Goal: Task Accomplishment & Management: Complete application form

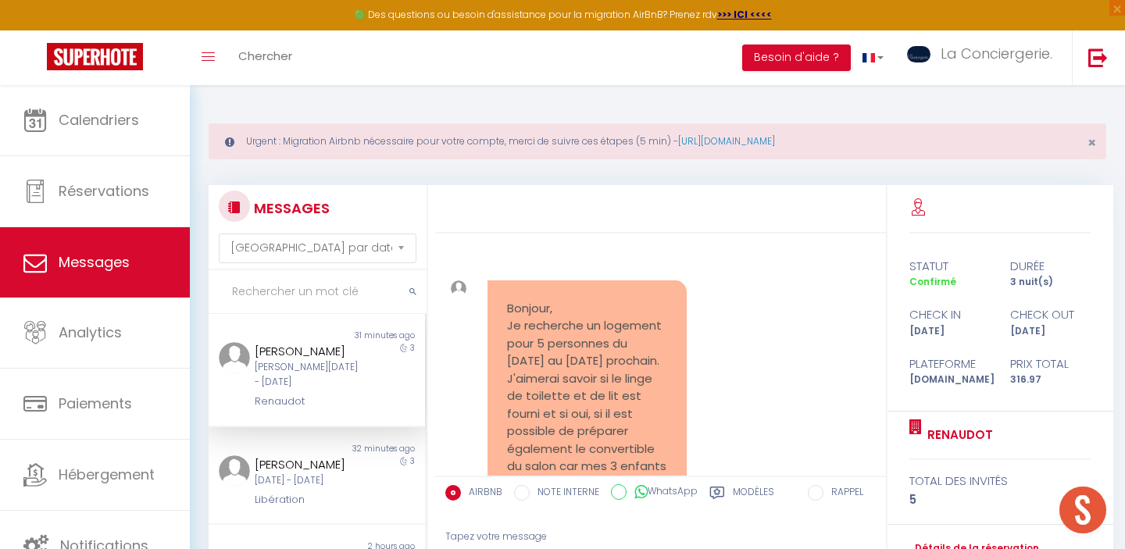
select select "message"
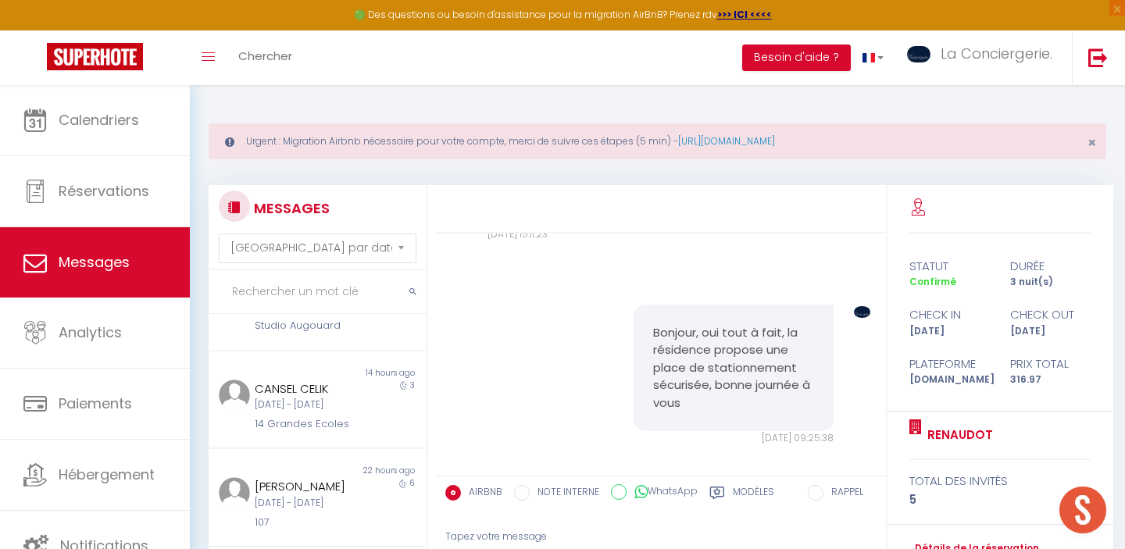
scroll to position [154, 0]
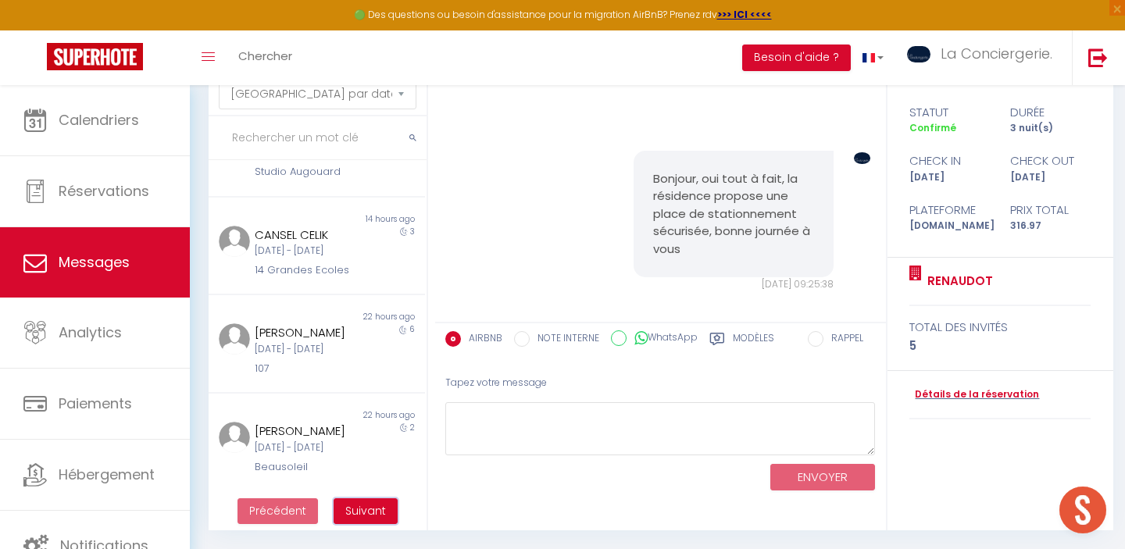
click at [377, 512] on span "Suivant" at bounding box center [365, 511] width 41 height 16
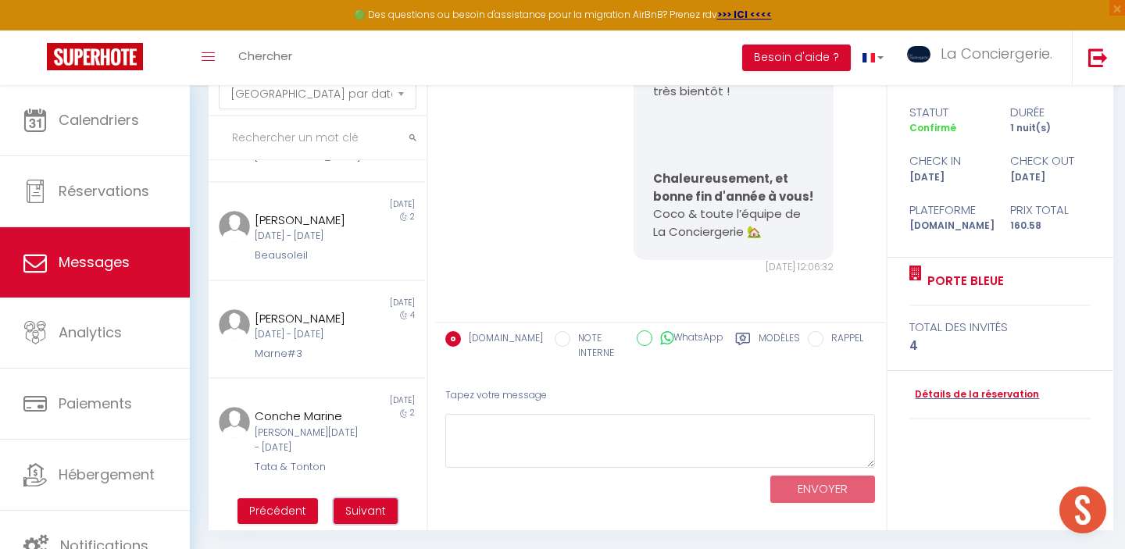
click at [377, 518] on span "Suivant" at bounding box center [365, 511] width 41 height 16
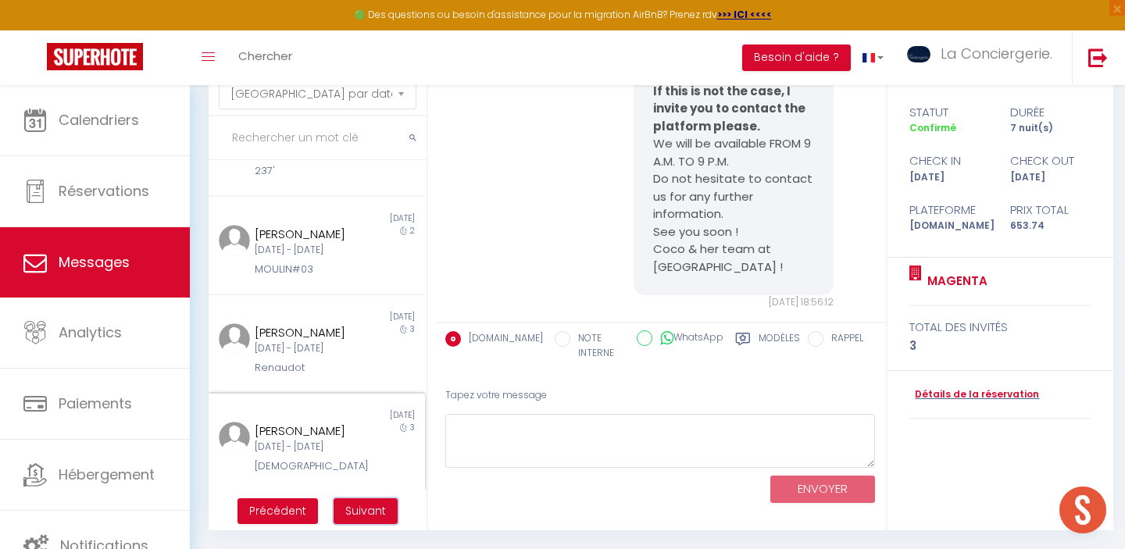
scroll to position [0, 0]
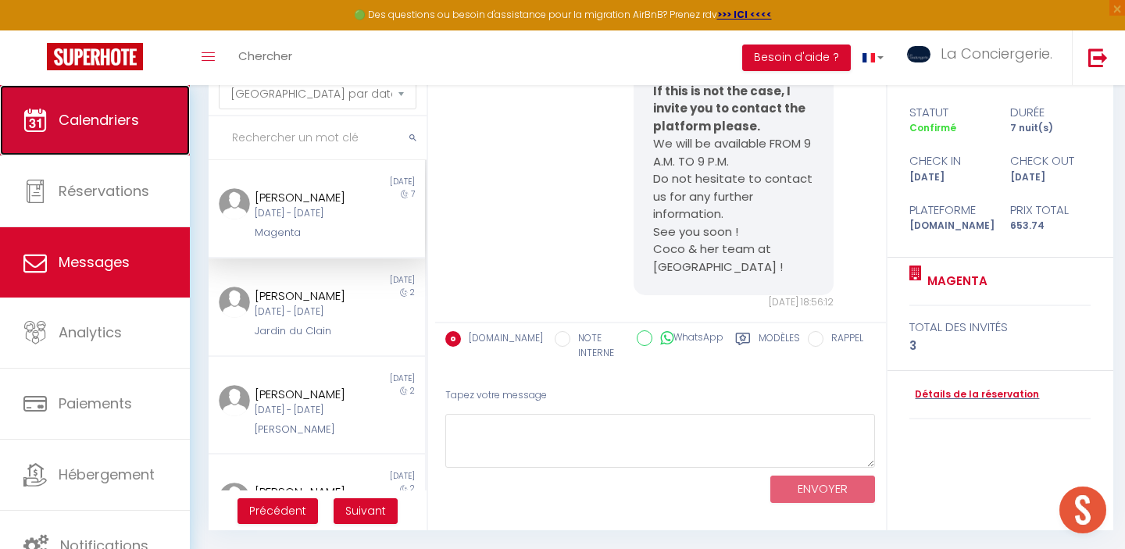
click at [127, 137] on link "Calendriers" at bounding box center [95, 120] width 190 height 70
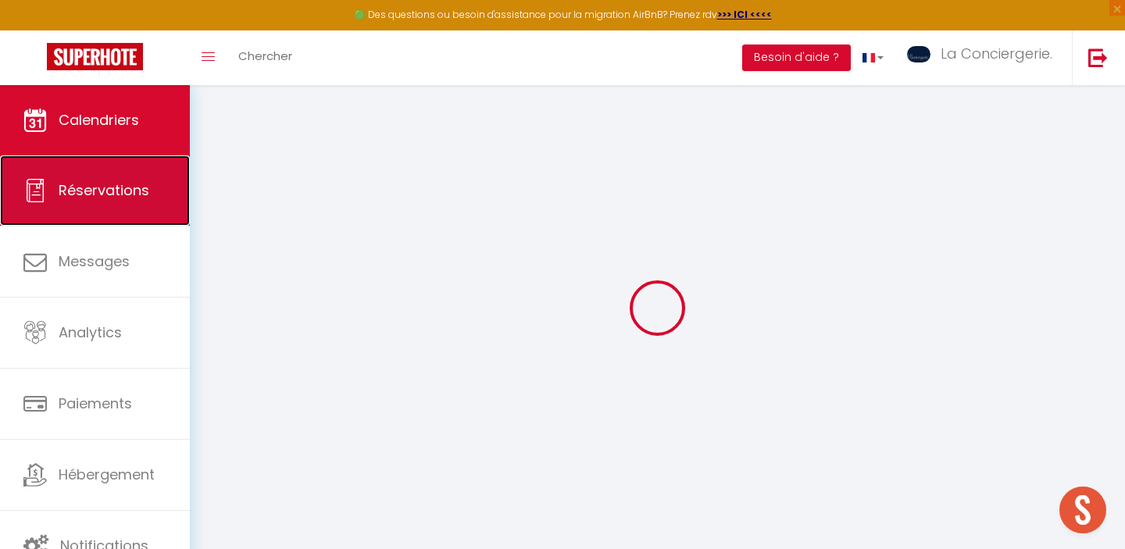
click at [115, 208] on link "Réservations" at bounding box center [95, 190] width 190 height 70
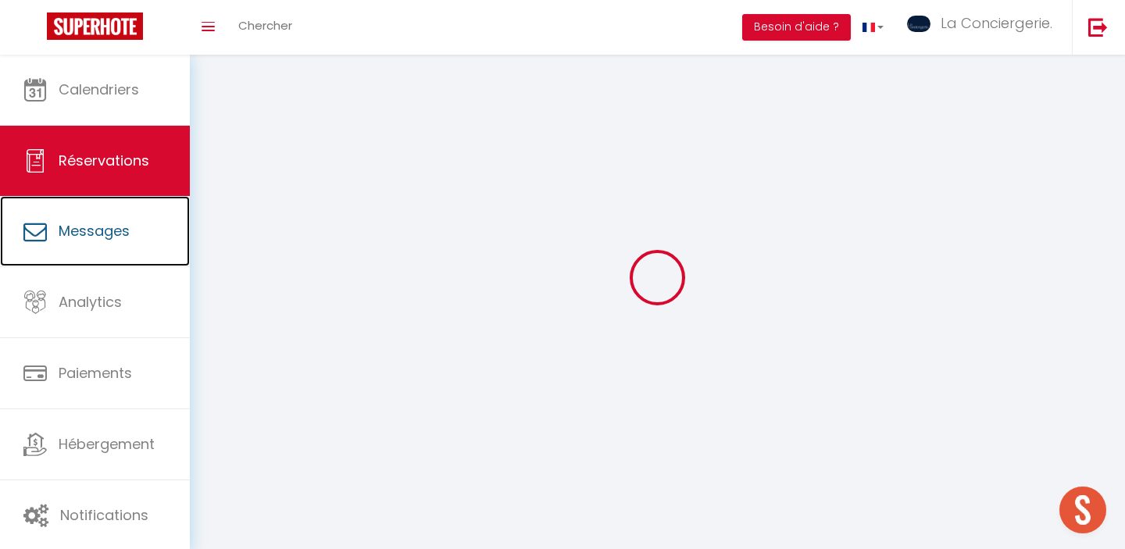
click at [115, 208] on link "Messages" at bounding box center [95, 231] width 190 height 70
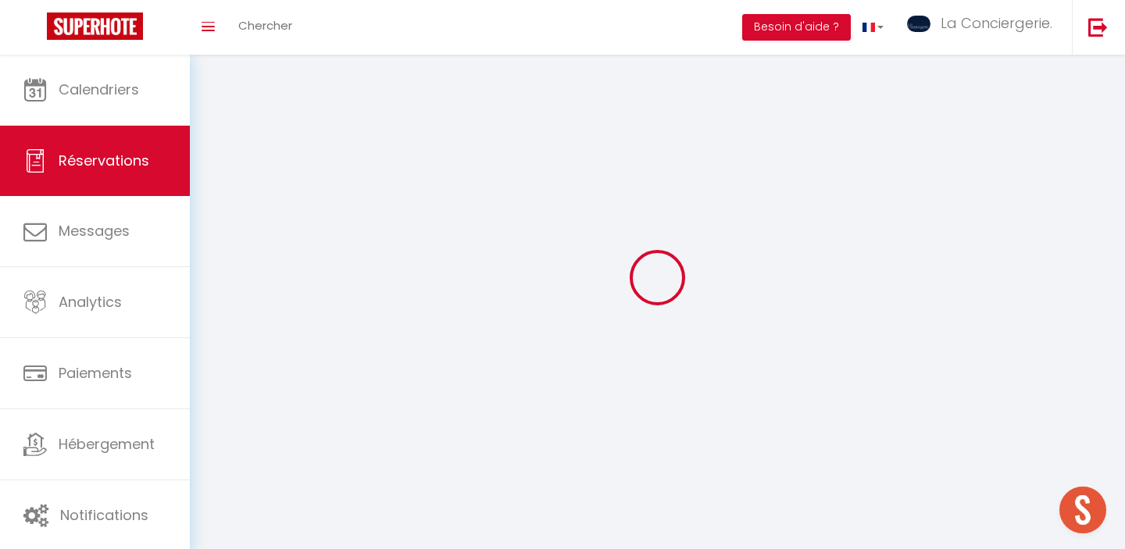
click at [230, 248] on div at bounding box center [658, 277] width 898 height 409
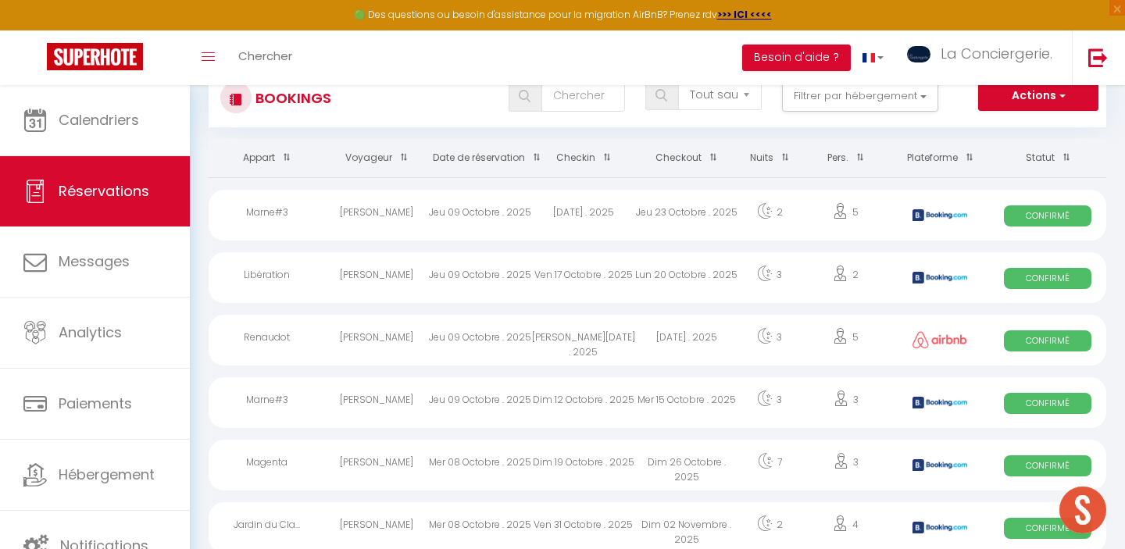
scroll to position [84, 0]
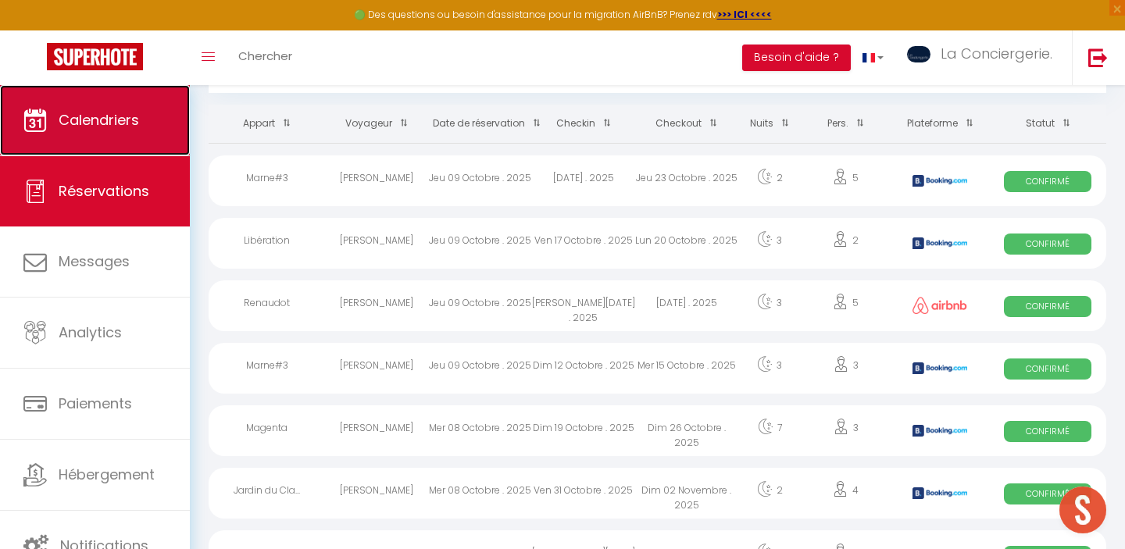
click at [111, 108] on link "Calendriers" at bounding box center [95, 120] width 190 height 70
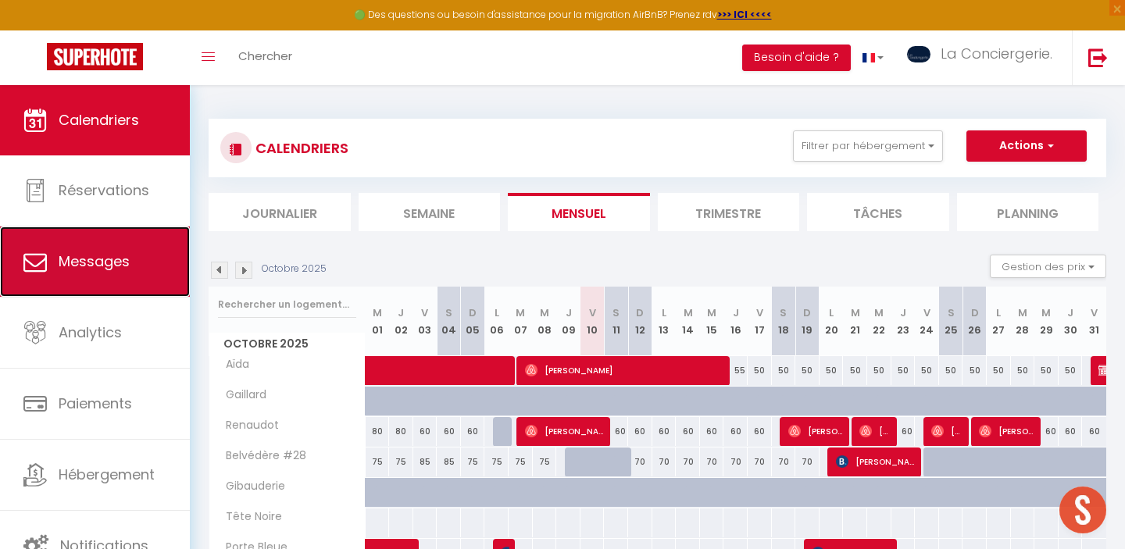
click at [73, 254] on span "Messages" at bounding box center [94, 262] width 71 height 20
select select "message"
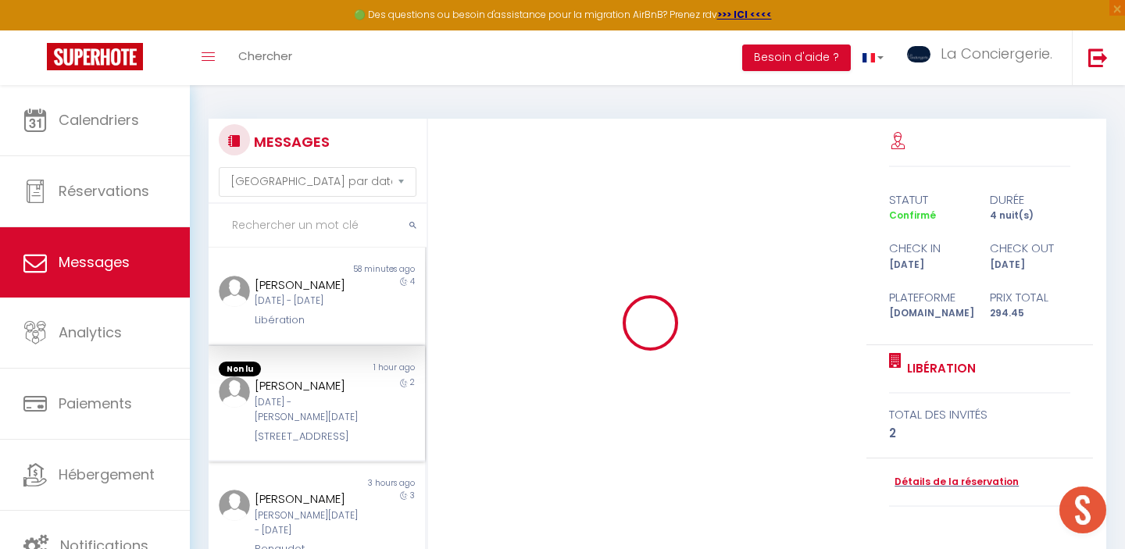
click at [309, 422] on div "[DATE] - [PERSON_NAME][DATE]" at bounding box center [307, 410] width 105 height 30
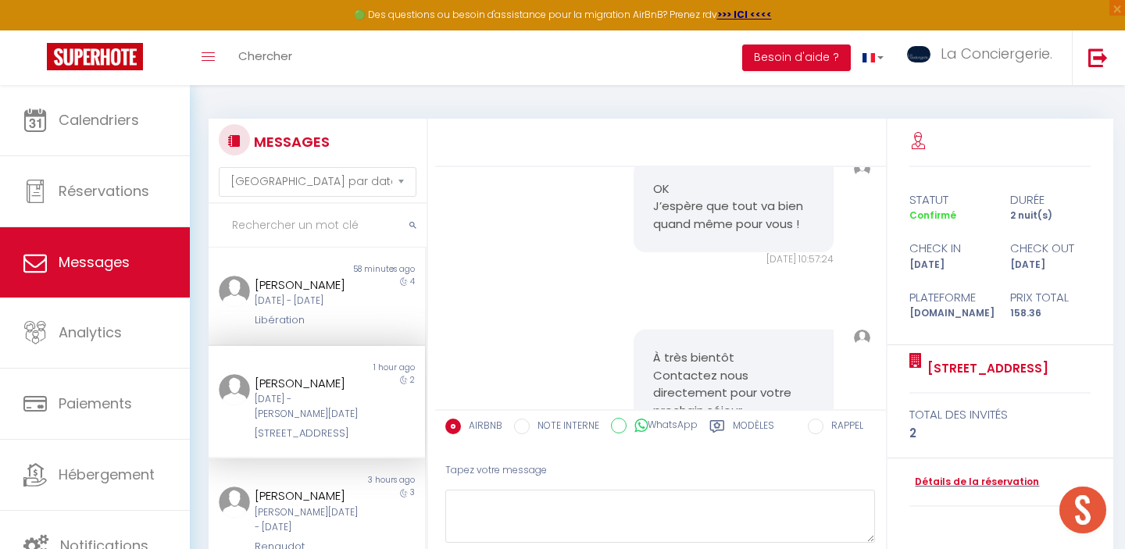
scroll to position [8278, 0]
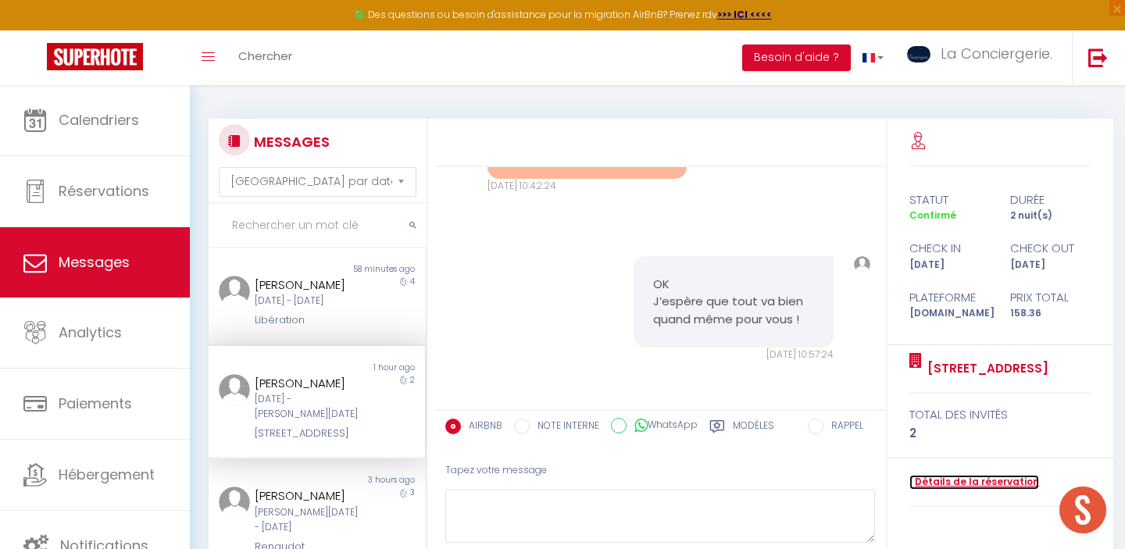
click at [965, 478] on link "Détails de la réservation" at bounding box center [974, 482] width 130 height 15
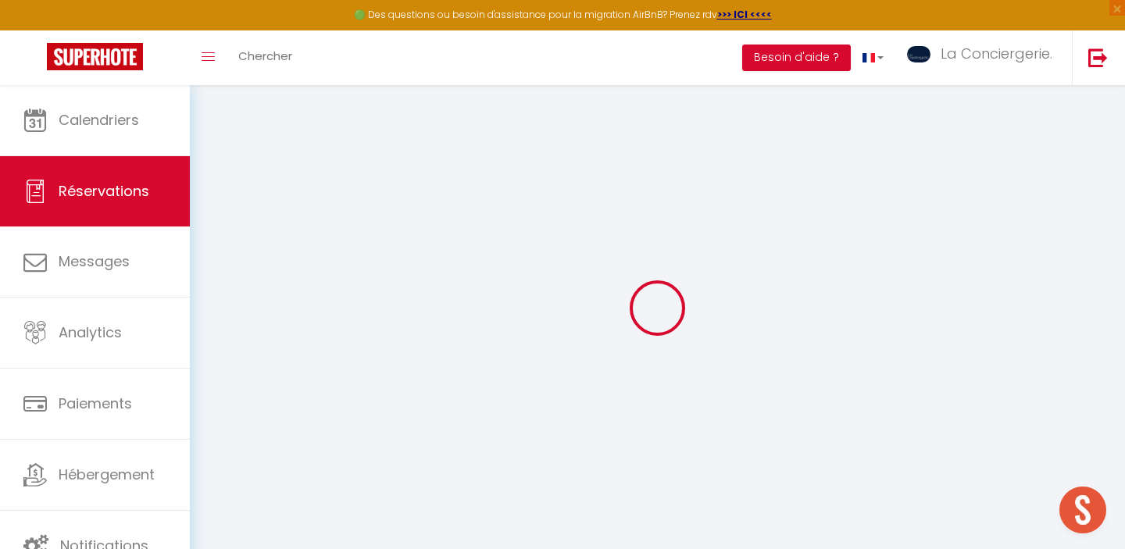
type input "[PERSON_NAME]"
type input "Vergoni"
type input "[EMAIL_ADDRESS][DOMAIN_NAME]"
type input "[PHONE_NUMBER]"
select select
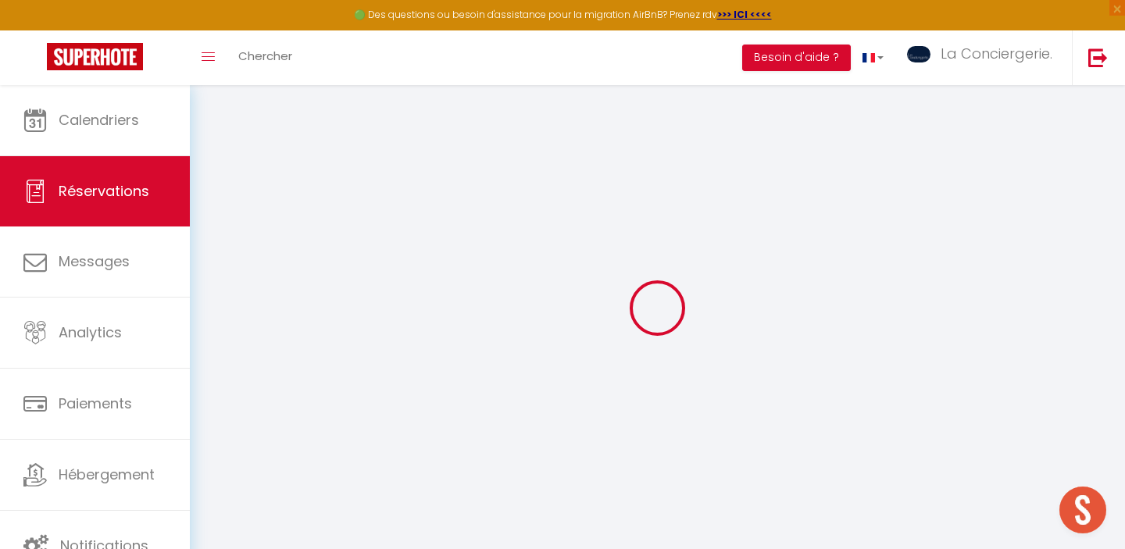
type input "31.32"
select select "71755"
select select "1"
select select
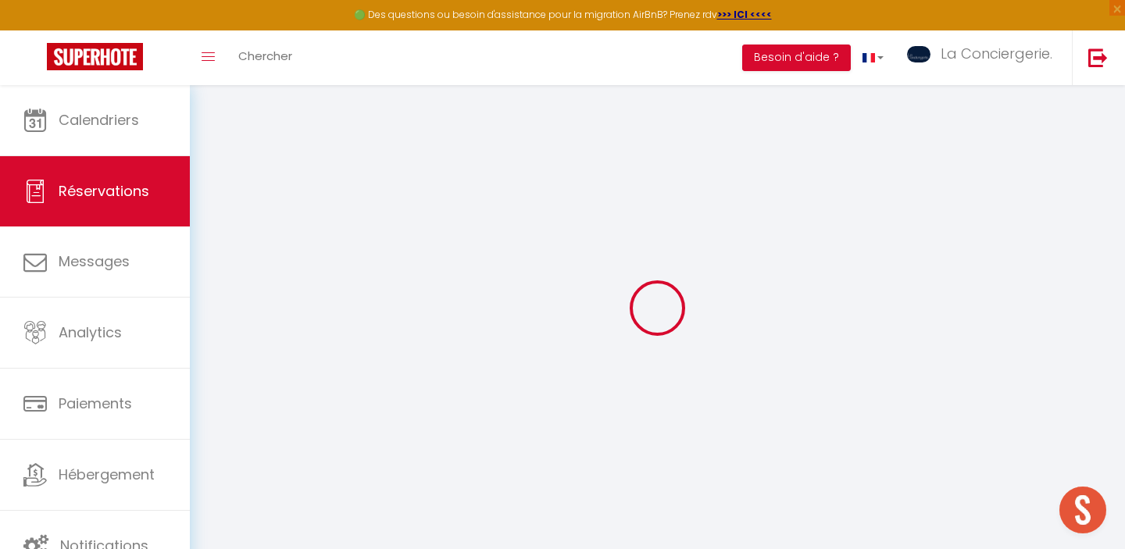
type input "2"
select select "12"
select select
type input "112"
checkbox input "false"
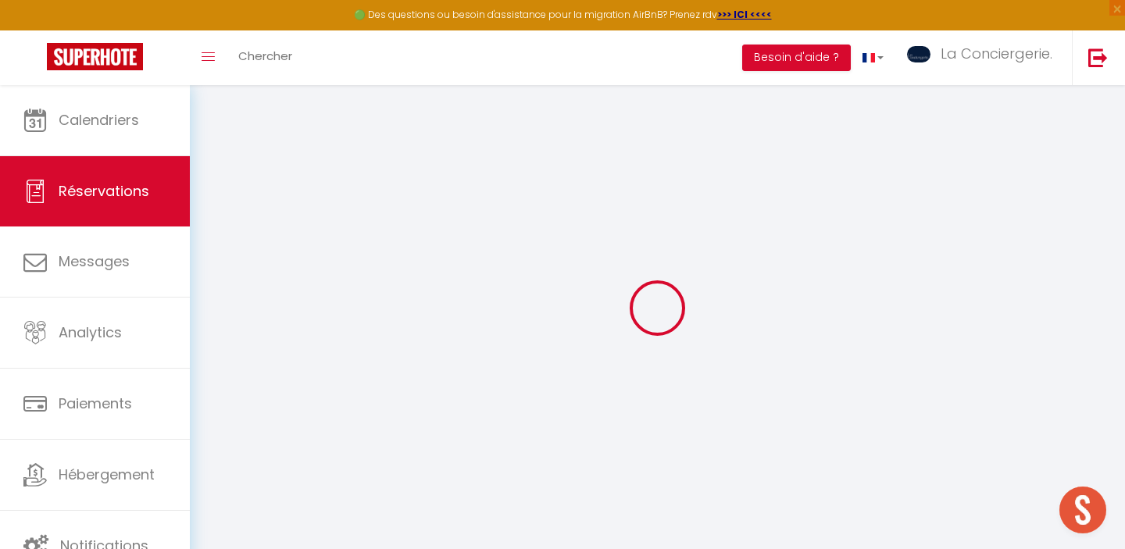
type input "0"
select select "1"
type input "0"
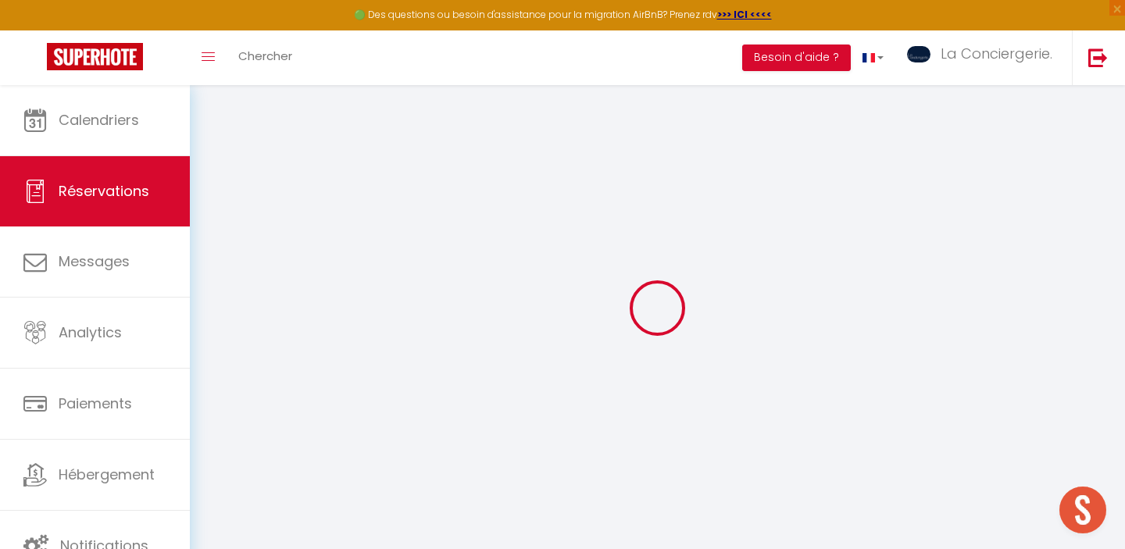
select select
select select "15"
checkbox input "false"
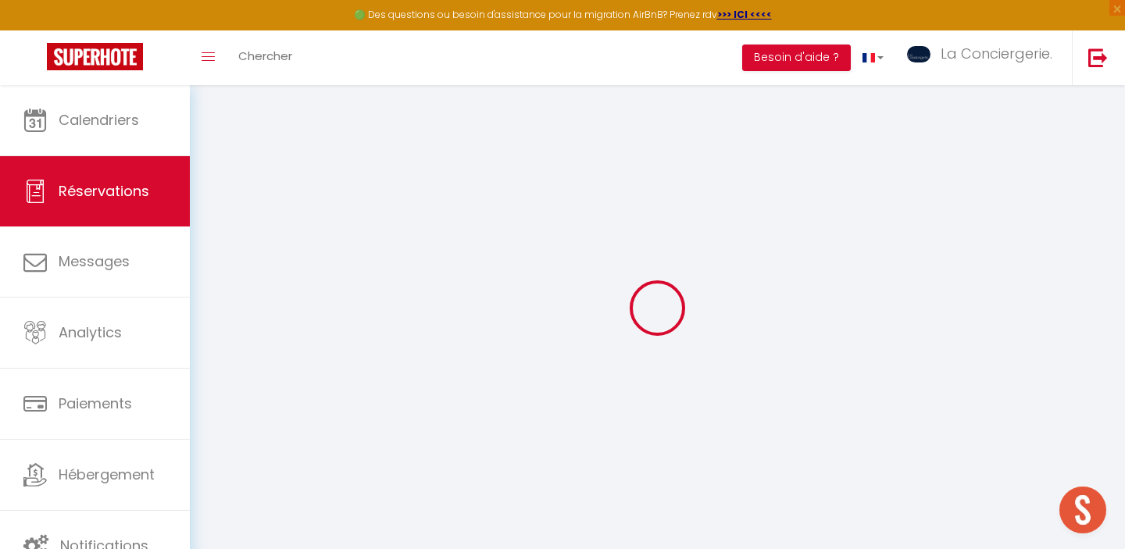
select select
checkbox input "false"
select select
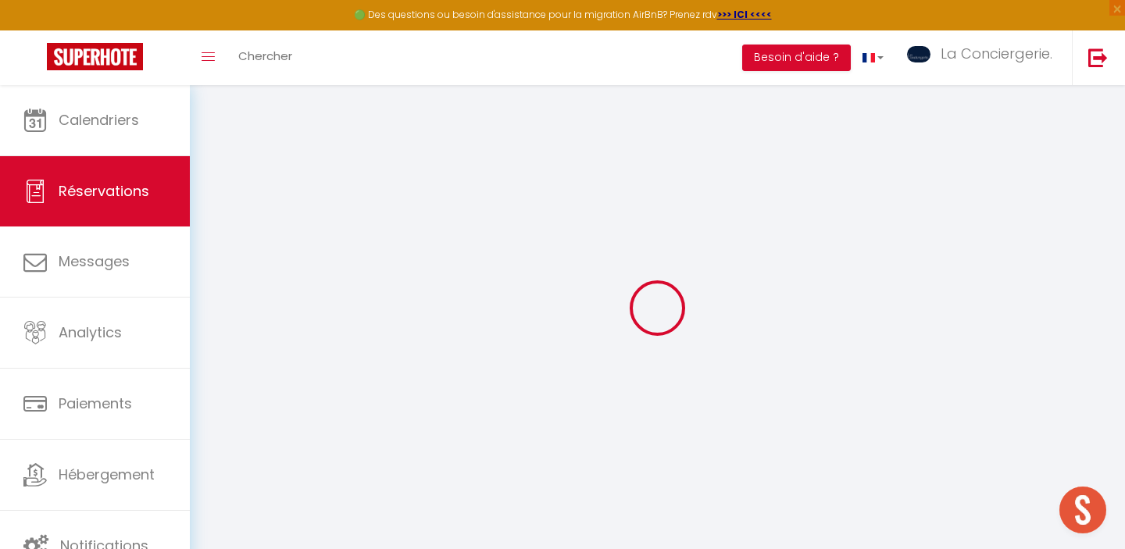
select select
checkbox input "false"
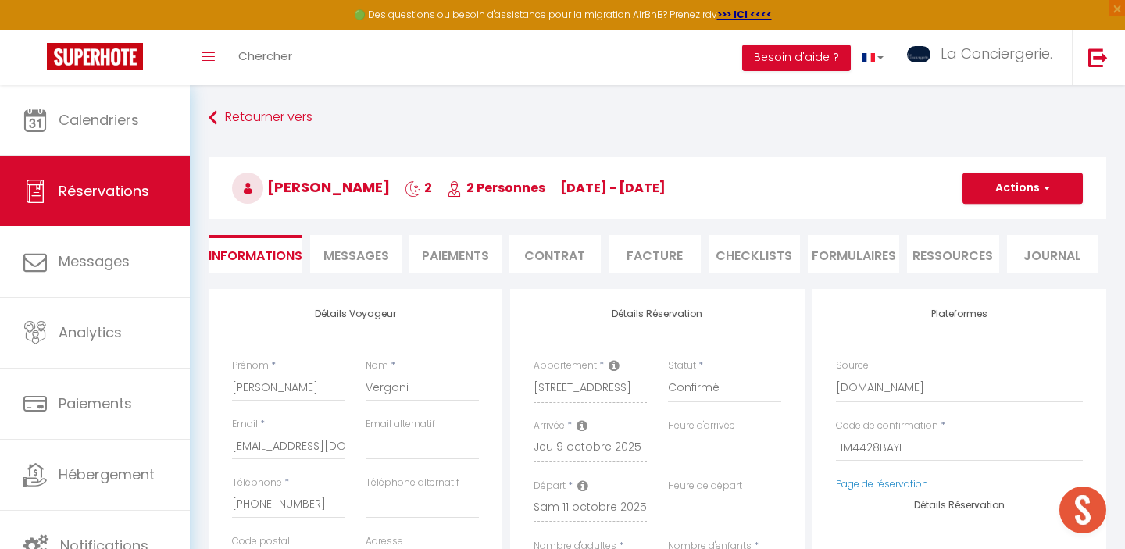
select select
type input "42"
type input "4.36"
select select
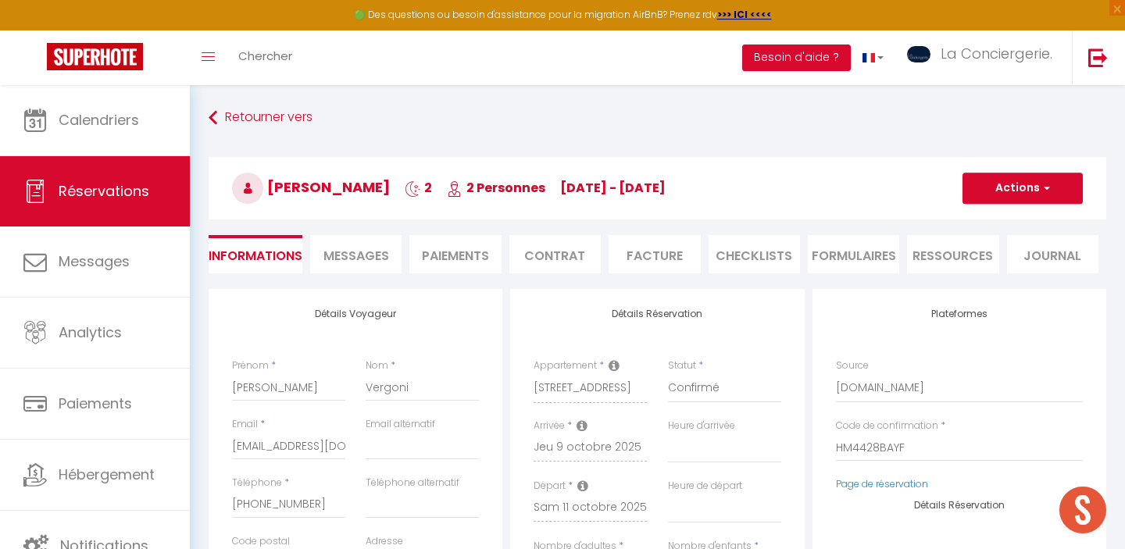
checkbox input "false"
select select
checkbox input "false"
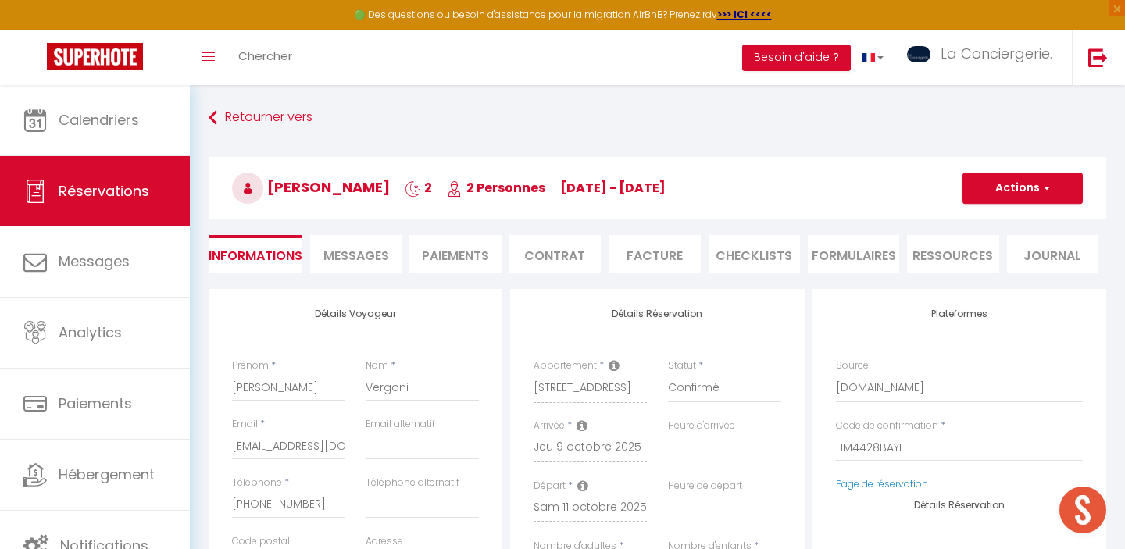
click at [373, 245] on li "Messages" at bounding box center [355, 254] width 91 height 38
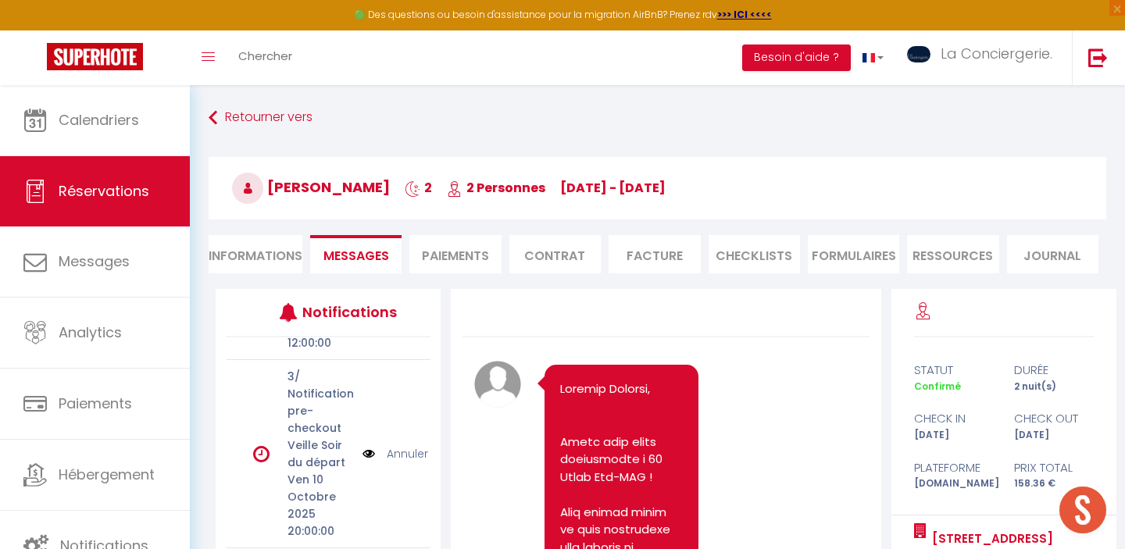
scroll to position [168, 0]
click at [403, 454] on link "Annuler" at bounding box center [407, 451] width 41 height 17
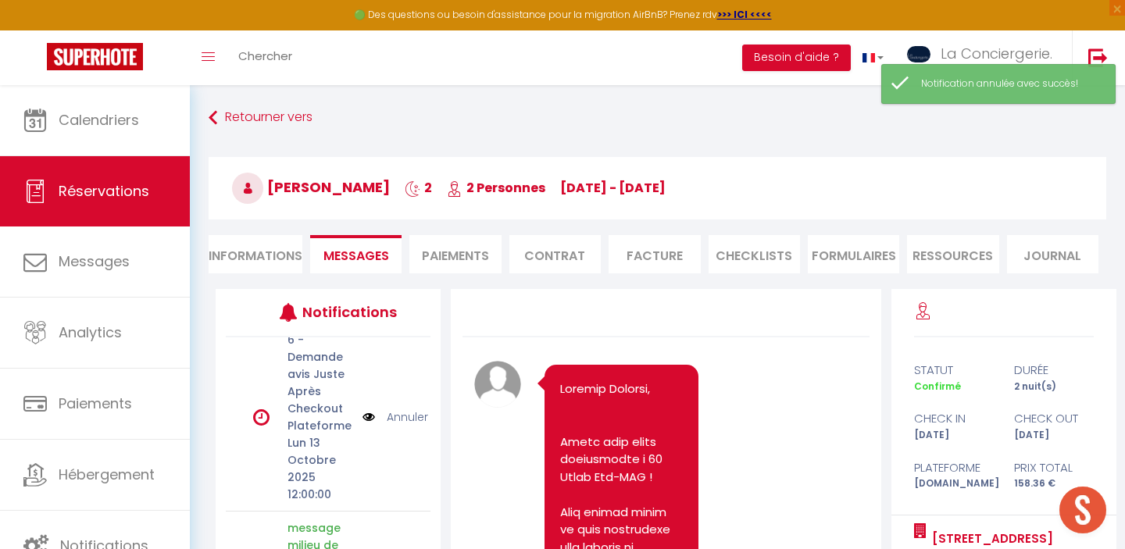
scroll to position [0, 0]
click at [403, 417] on div "6 - Demande avis Juste Après Checkout Plateforme [DATE] 12:00:00 Annuler" at bounding box center [328, 431] width 205 height 188
click at [403, 427] on link "Annuler" at bounding box center [407, 431] width 41 height 17
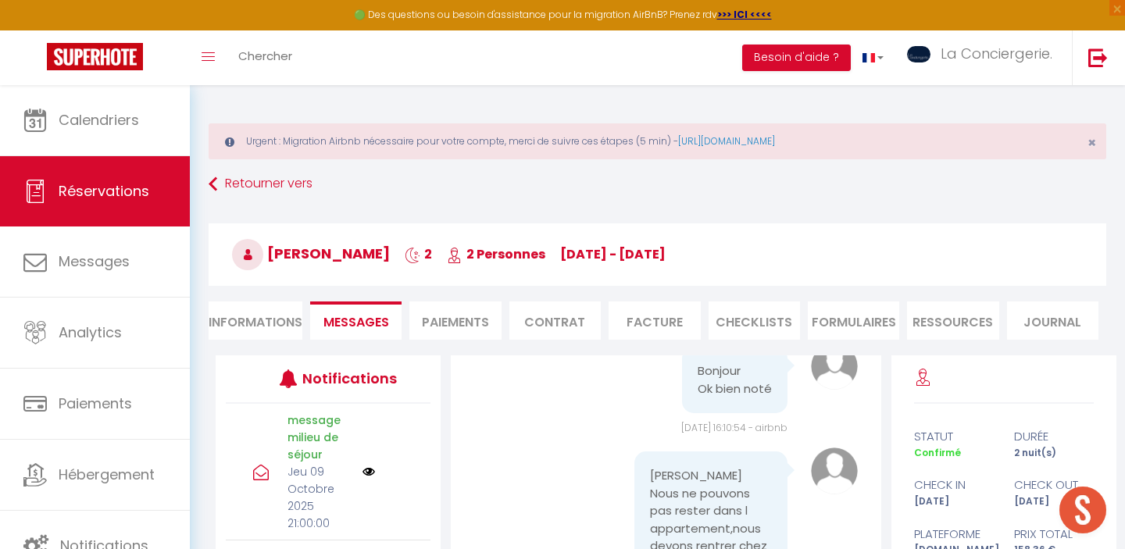
scroll to position [7660, 0]
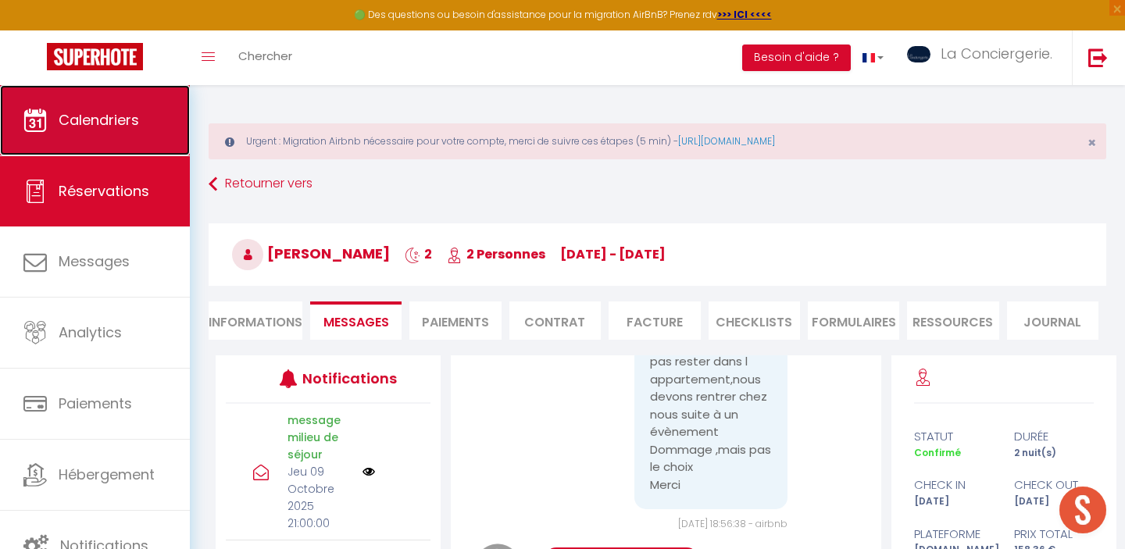
click at [131, 122] on span "Calendriers" at bounding box center [99, 120] width 80 height 20
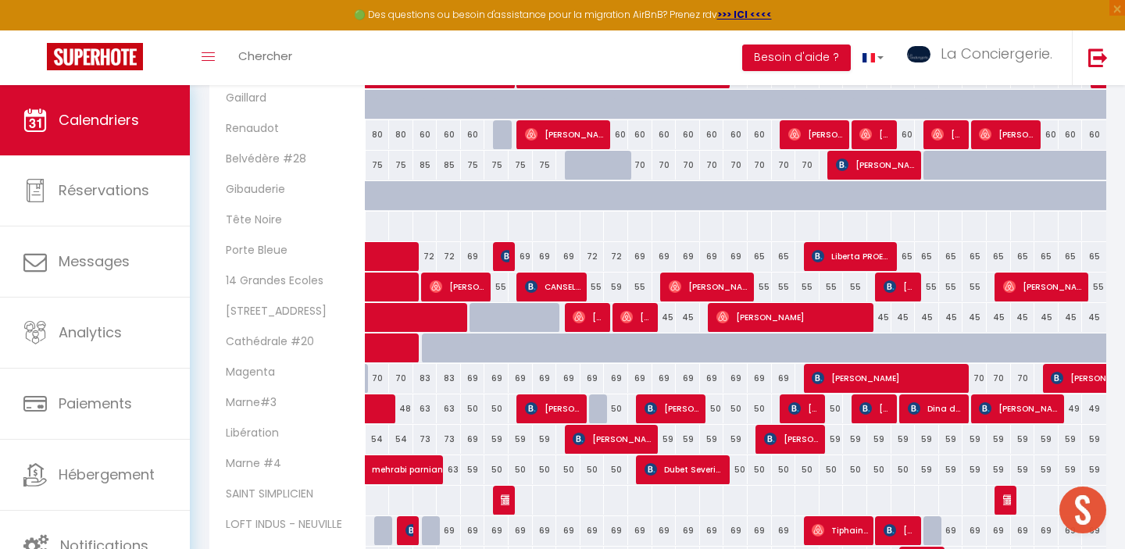
scroll to position [380, 0]
